Goal: Transaction & Acquisition: Purchase product/service

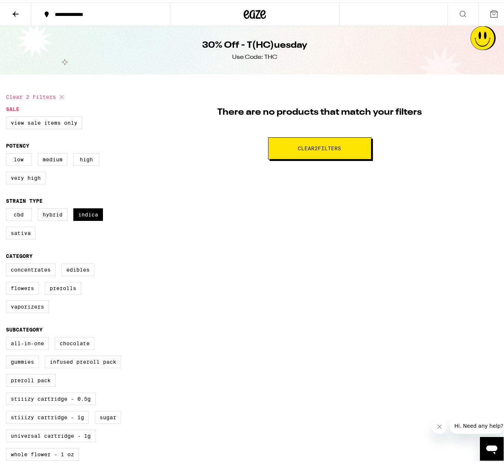
click at [11, 13] on button at bounding box center [15, 11] width 31 height 23
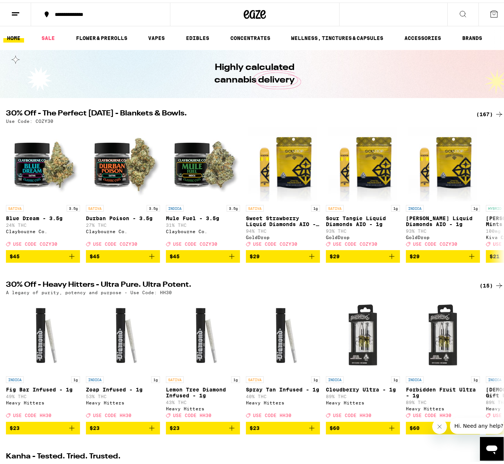
drag, startPoint x: 44, startPoint y: 34, endPoint x: 359, endPoint y: 140, distance: 332.5
click at [44, 33] on link "SALE" at bounding box center [48, 35] width 21 height 9
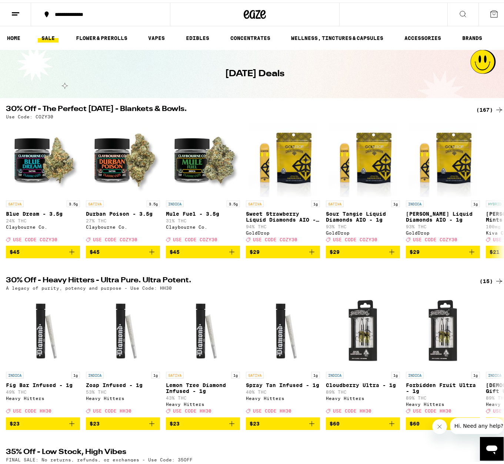
click at [477, 106] on div "(167)" at bounding box center [489, 107] width 27 height 9
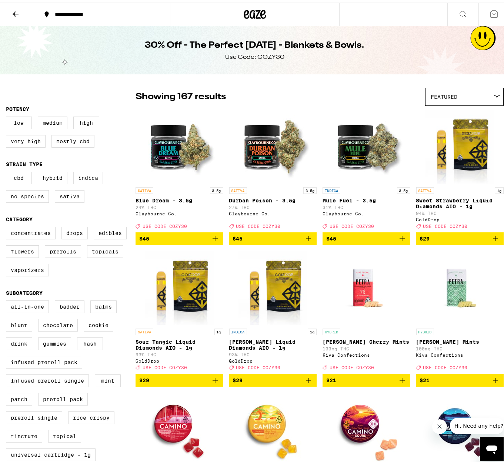
click at [88, 178] on label "Indica" at bounding box center [88, 175] width 30 height 13
click at [8, 171] on input "Indica" at bounding box center [7, 170] width 0 height 0
checkbox input "true"
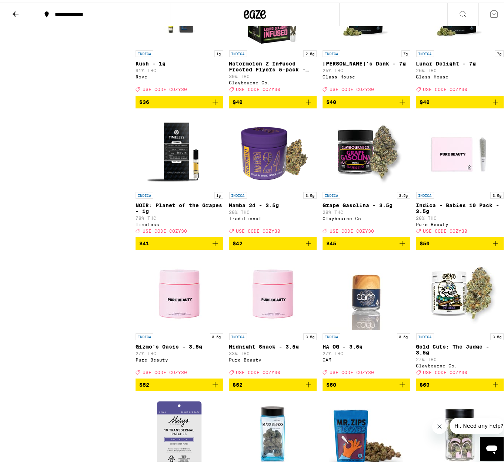
scroll to position [1327, 0]
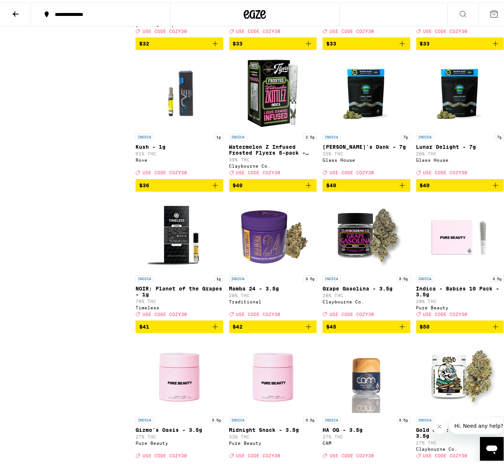
click at [215, 187] on icon "Add to bag" at bounding box center [215, 182] width 9 height 9
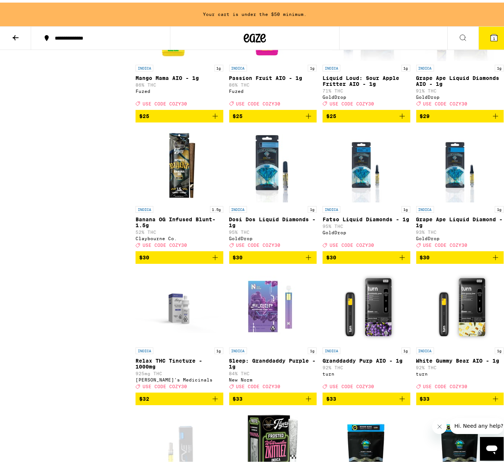
scroll to position [997, 0]
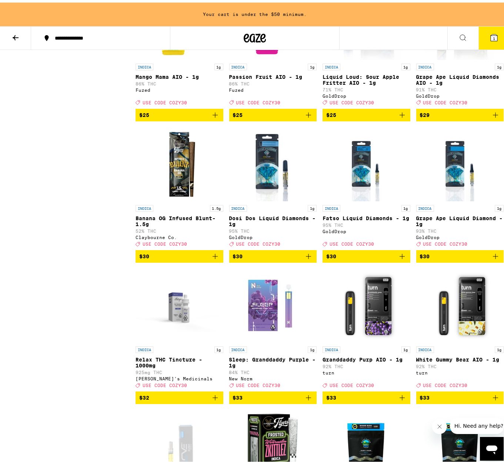
click at [307, 398] on icon "Add to bag" at bounding box center [308, 395] width 5 height 5
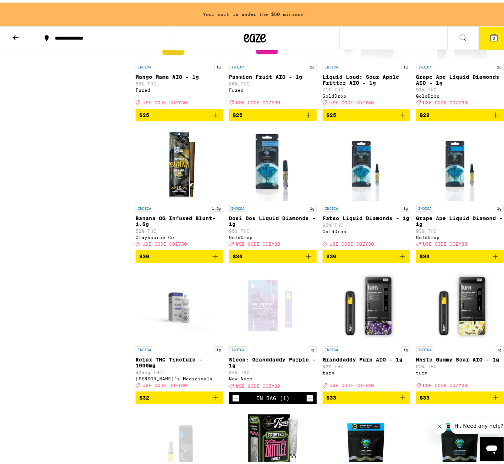
scroll to position [973, 0]
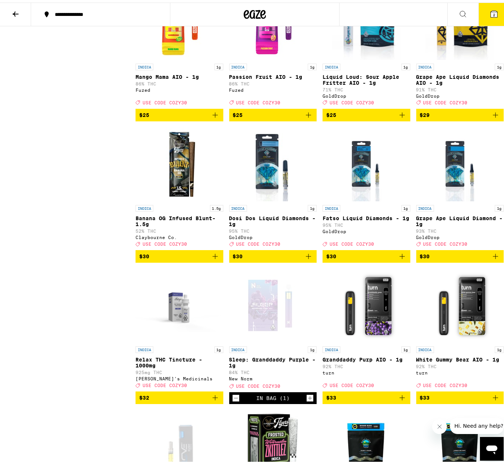
click at [400, 257] on icon "Add to bag" at bounding box center [402, 253] width 5 height 5
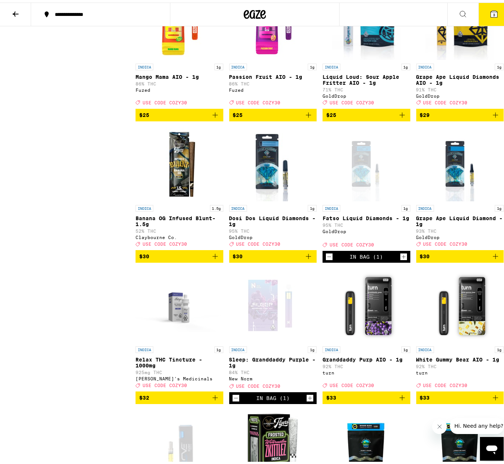
click at [492, 258] on icon "Add to bag" at bounding box center [495, 254] width 9 height 9
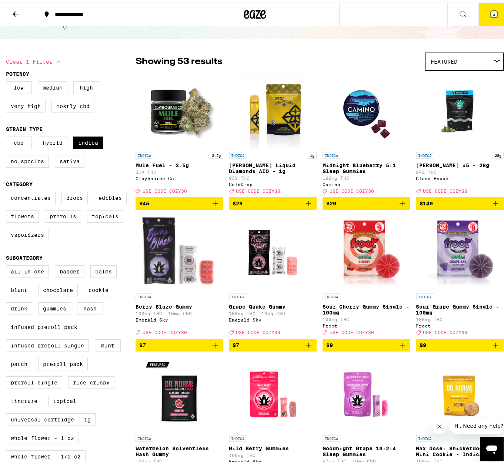
scroll to position [0, 0]
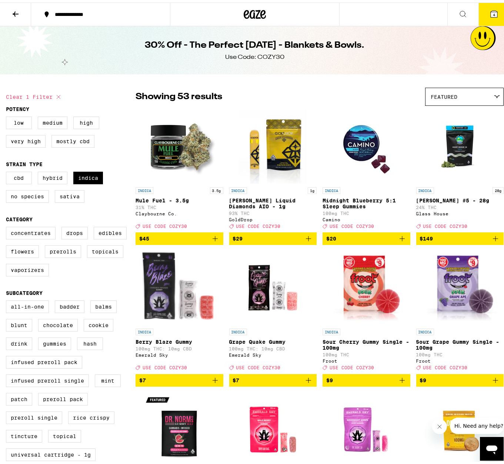
click at [493, 10] on span "4" at bounding box center [494, 12] width 2 height 4
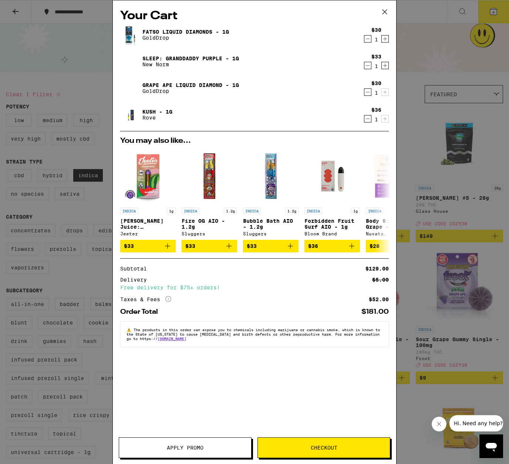
click at [163, 111] on link "Kush - 1g" at bounding box center [158, 112] width 30 height 6
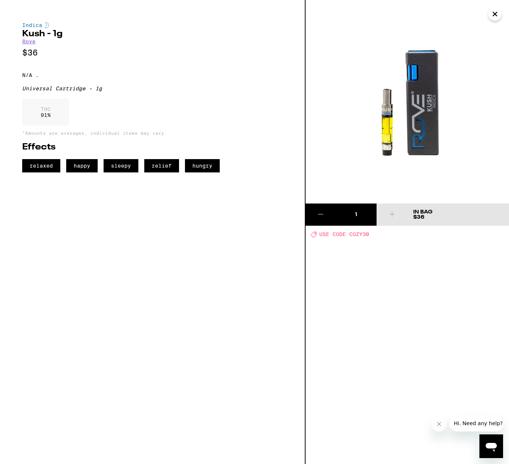
click at [431, 94] on img at bounding box center [408, 102] width 204 height 204
click at [501, 12] on button "Close" at bounding box center [495, 13] width 13 height 13
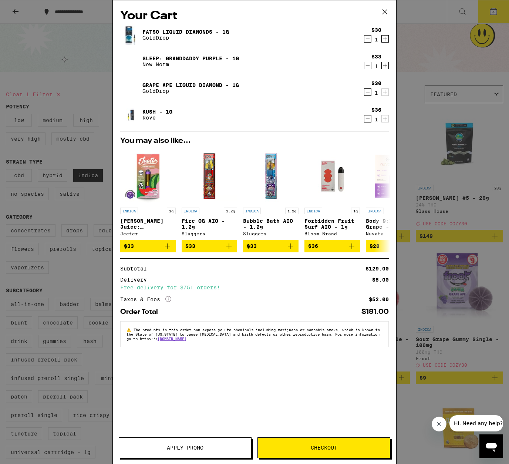
click at [212, 83] on link "Grape Ape Liquid Diamond - 1g" at bounding box center [191, 85] width 97 height 6
click at [177, 32] on link "Fatso Liquid Diamonds - 1g" at bounding box center [186, 32] width 87 height 6
click at [366, 65] on icon "Decrement" at bounding box center [368, 65] width 7 height 9
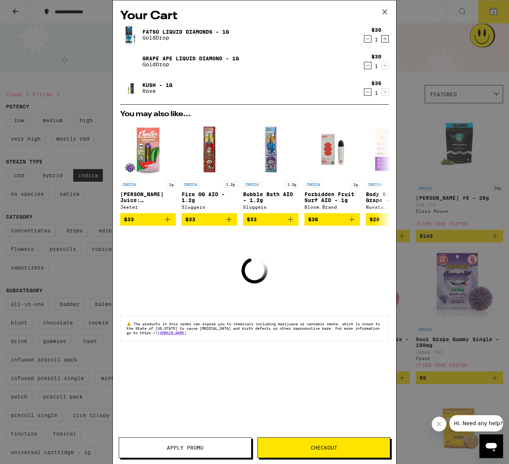
click at [179, 30] on link "Fatso Liquid Diamonds - 1g" at bounding box center [186, 32] width 87 height 6
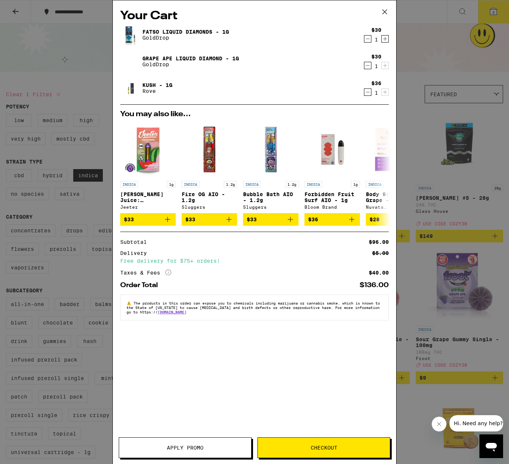
click at [163, 59] on link "Grape Ape Liquid Diamond - 1g" at bounding box center [191, 59] width 97 height 6
click at [198, 447] on span "Apply Promo" at bounding box center [185, 447] width 37 height 5
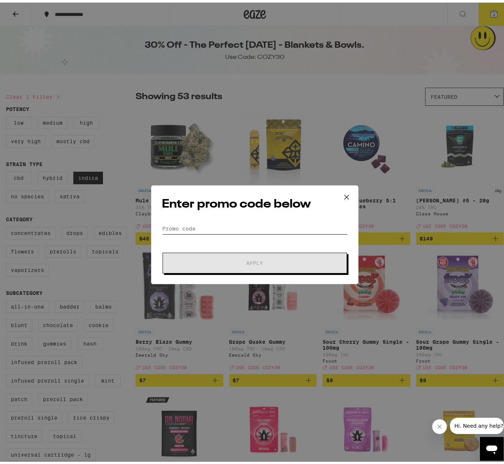
click at [193, 228] on input "Promo Code" at bounding box center [255, 226] width 186 height 11
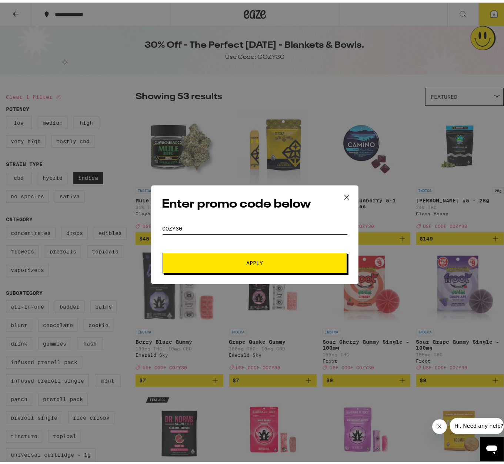
type input "COZY30"
click at [206, 257] on button "Apply" at bounding box center [255, 260] width 184 height 21
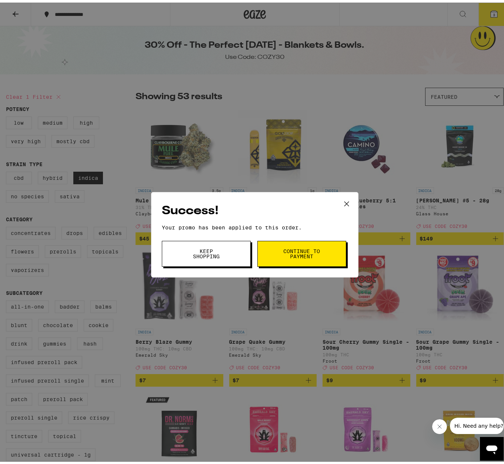
drag, startPoint x: 275, startPoint y: 243, endPoint x: 271, endPoint y: 244, distance: 4.2
click at [275, 243] on button "Continue to payment" at bounding box center [301, 251] width 89 height 26
